Goal: Task Accomplishment & Management: Use online tool/utility

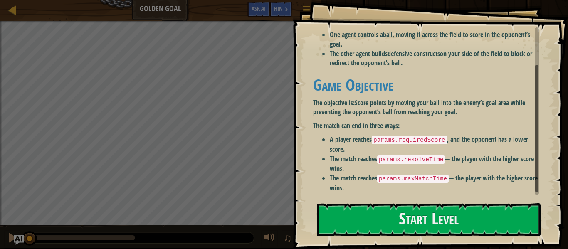
scroll to position [52, 0]
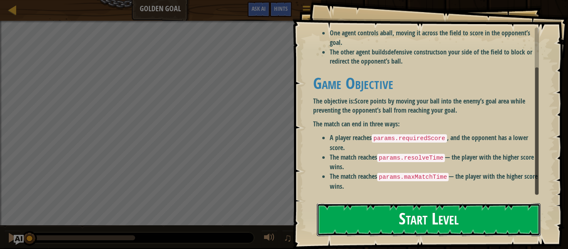
click at [399, 219] on button "Start Level" at bounding box center [429, 219] width 224 height 33
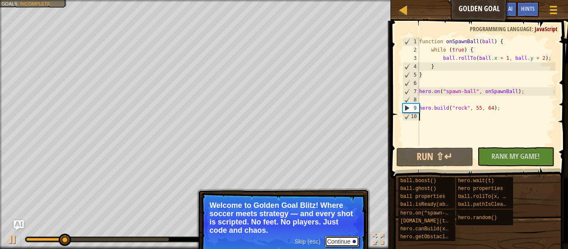
click at [344, 240] on button "Continue" at bounding box center [342, 241] width 35 height 11
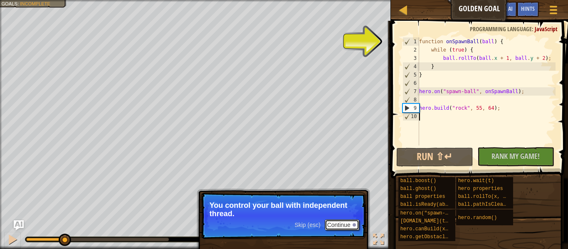
click at [341, 229] on button "Continue" at bounding box center [342, 225] width 35 height 11
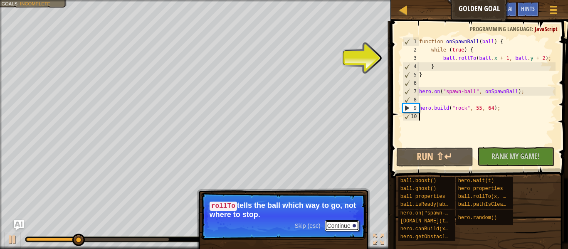
click at [349, 224] on button "Continue" at bounding box center [342, 225] width 35 height 11
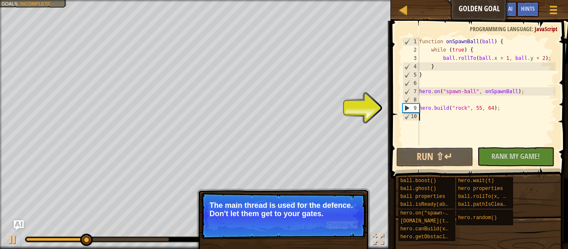
click at [349, 225] on button "Continue" at bounding box center [342, 225] width 35 height 11
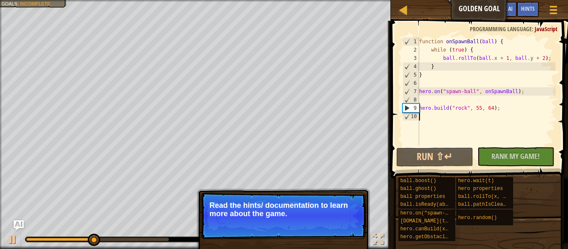
click at [349, 225] on button "Continue" at bounding box center [342, 225] width 35 height 11
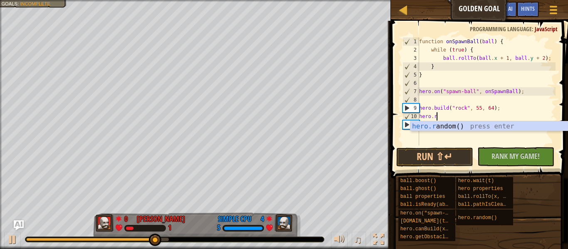
scroll to position [4, 2]
type textarea "hero.ra"
